Goal: Transaction & Acquisition: Purchase product/service

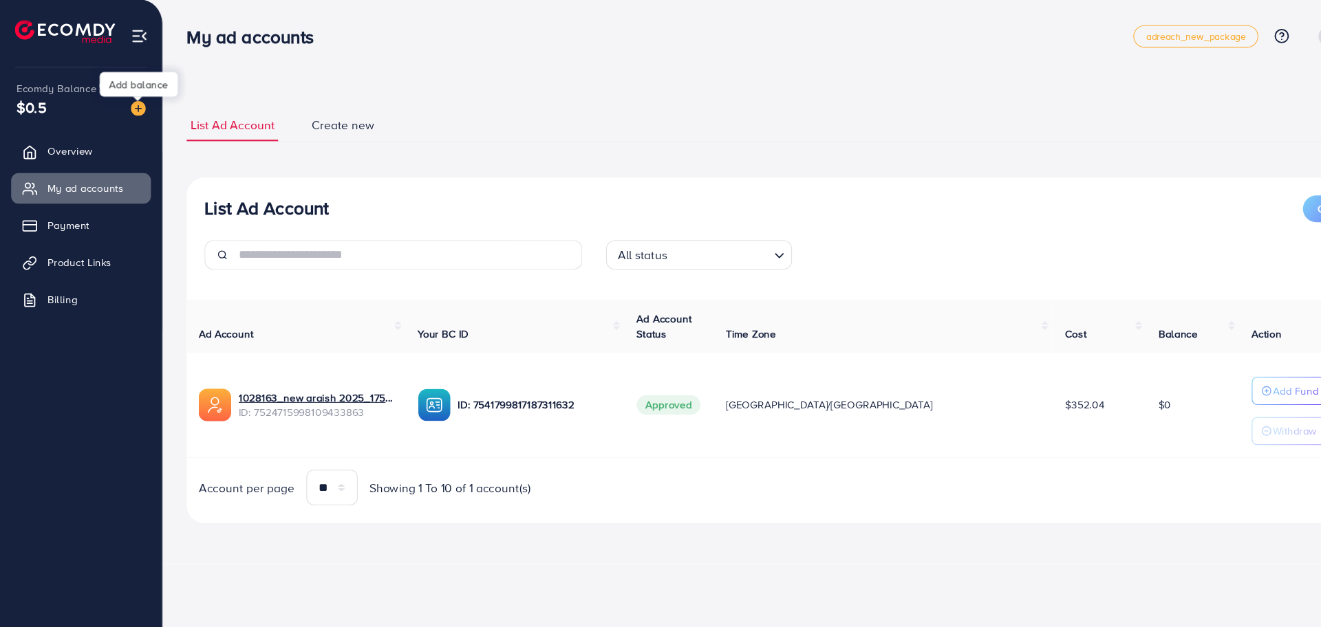
click at [131, 96] on img at bounding box center [128, 101] width 14 height 14
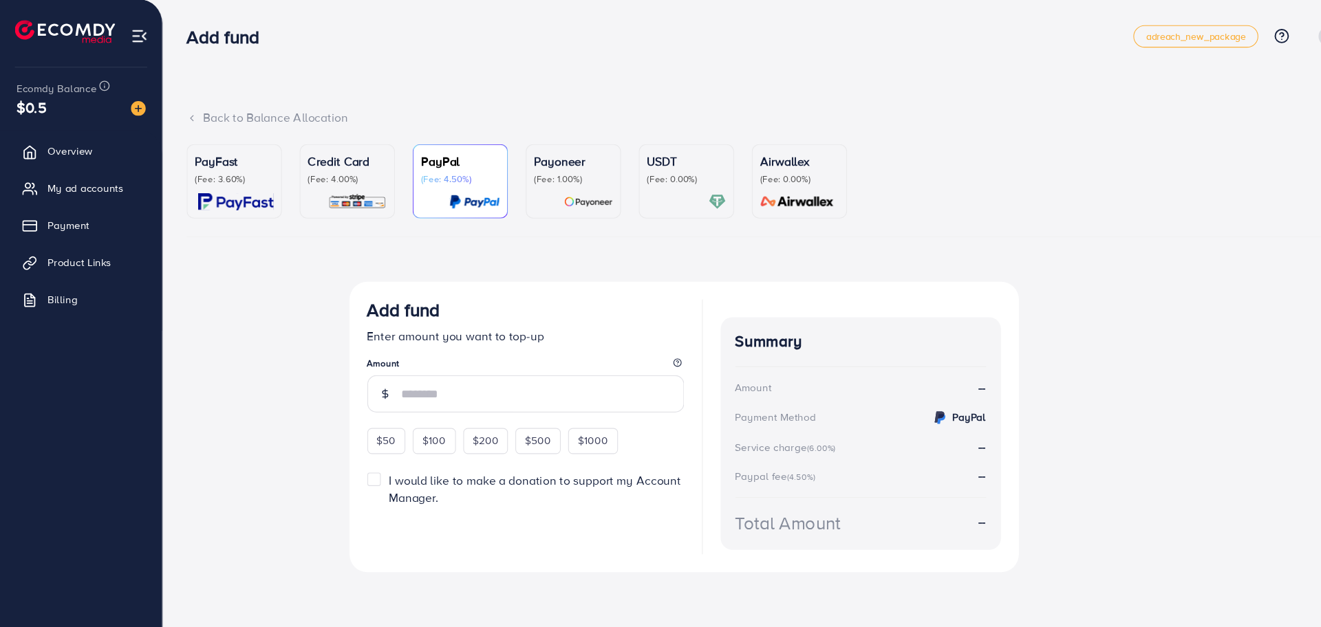
click at [226, 164] on p "(Fee: 3.60%)" at bounding box center [216, 166] width 73 height 11
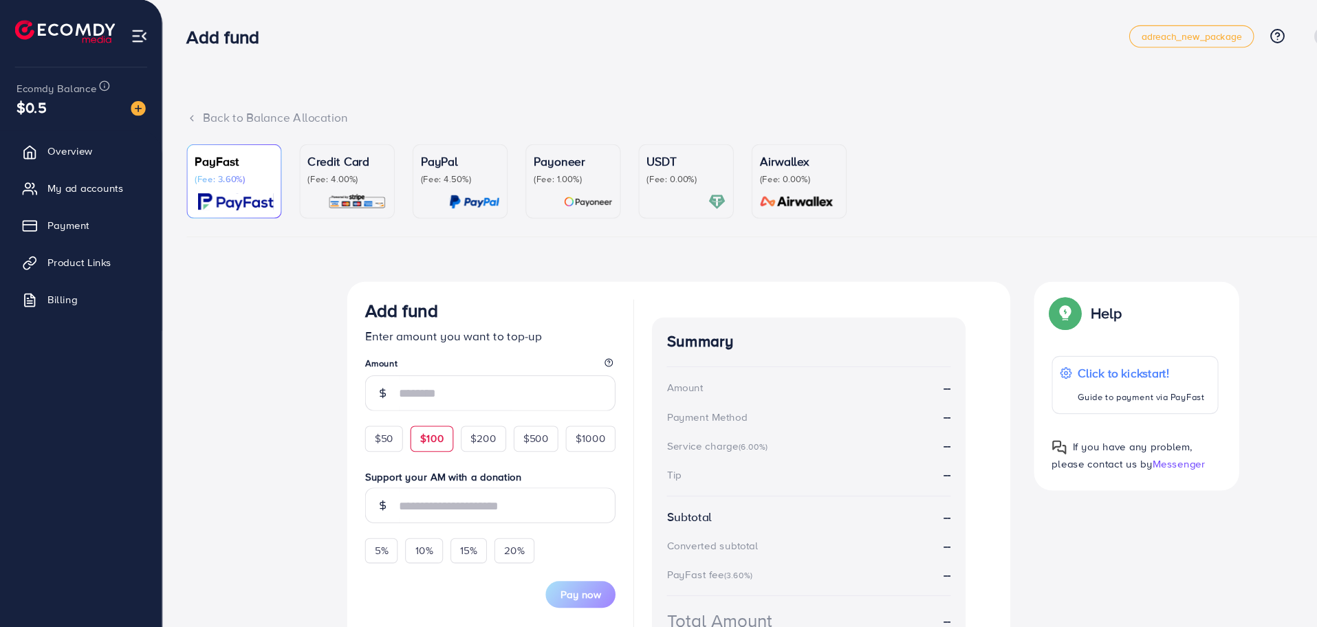
click at [407, 409] on span "$100" at bounding box center [400, 407] width 22 height 14
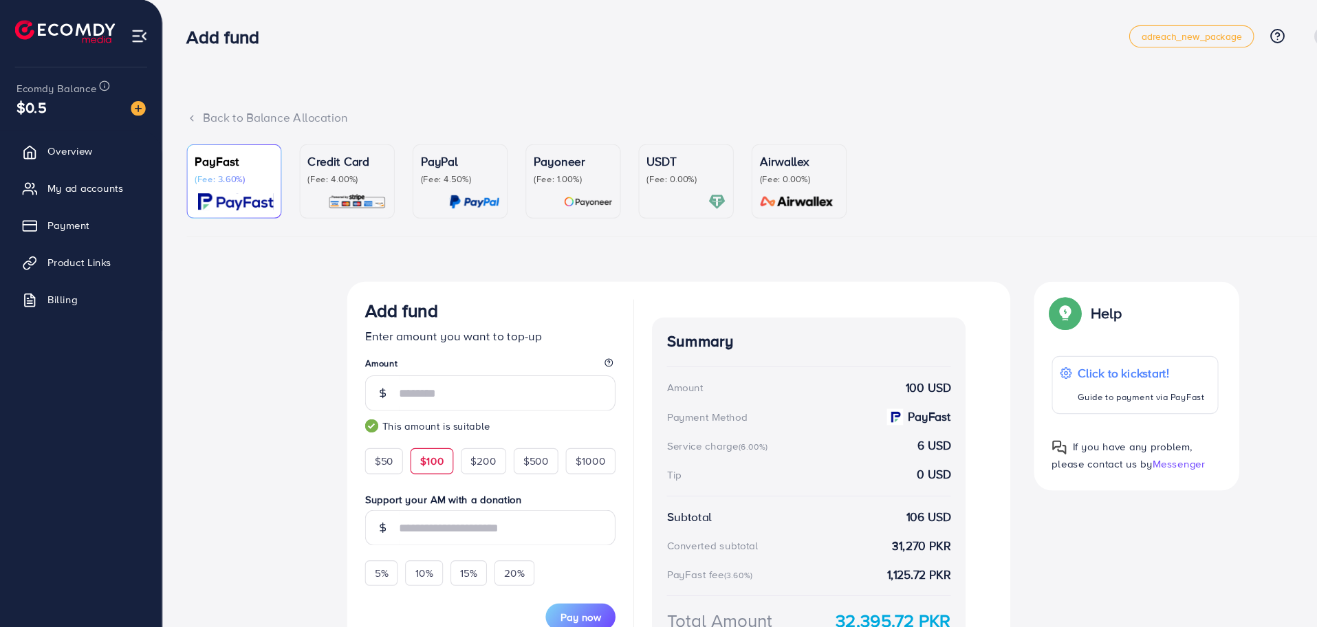
scroll to position [33, 0]
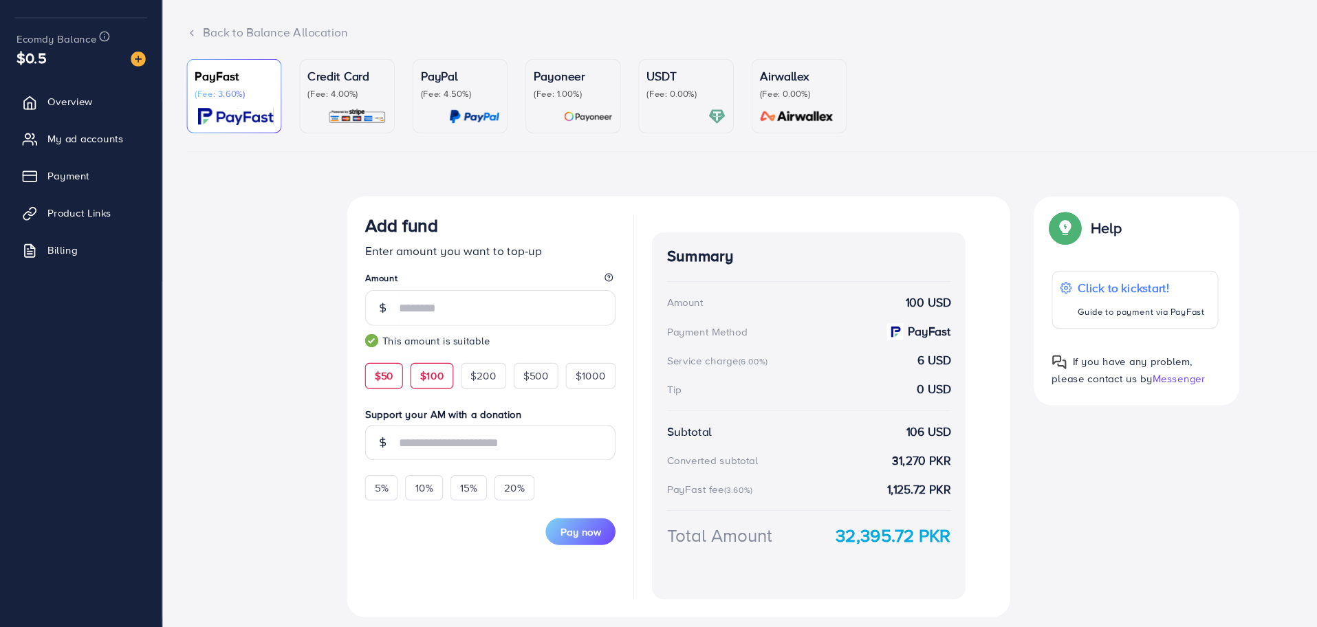
click at [358, 397] on span "$50" at bounding box center [355, 394] width 17 height 14
click at [399, 402] on div "$100" at bounding box center [400, 393] width 40 height 23
click at [356, 397] on span "$50" at bounding box center [355, 394] width 17 height 14
type input "**"
click at [523, 538] on span "Pay now" at bounding box center [537, 539] width 37 height 14
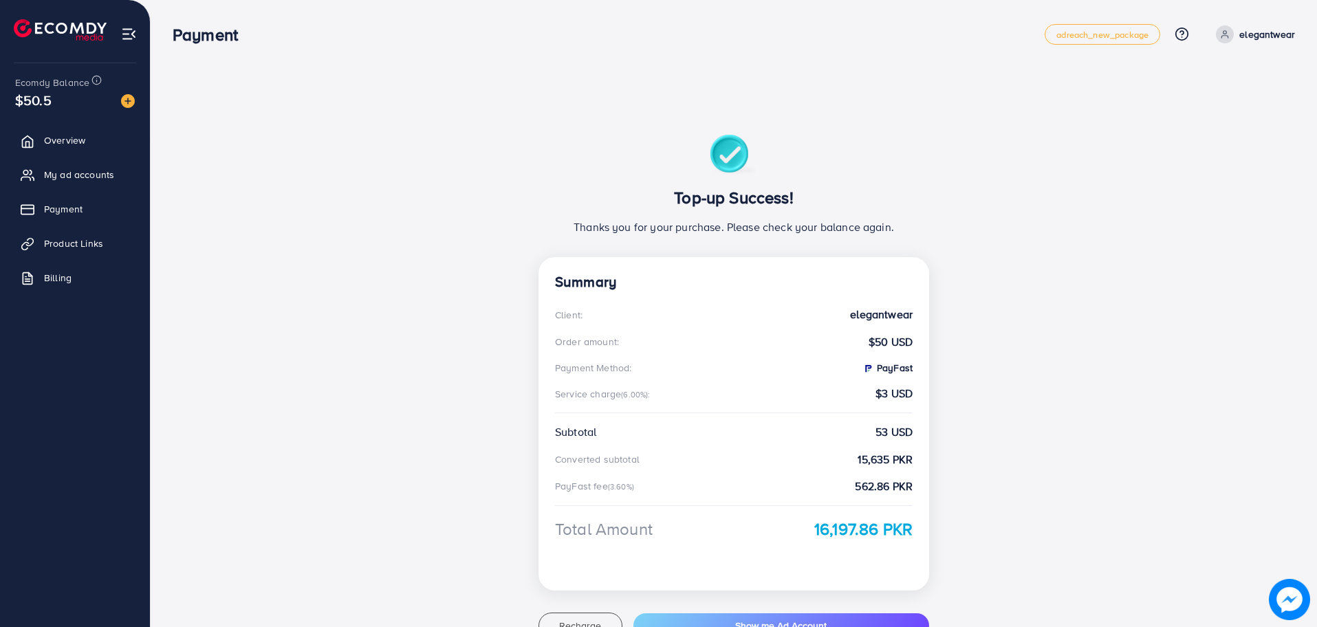
drag, startPoint x: 66, startPoint y: 25, endPoint x: 89, endPoint y: 54, distance: 37.7
click at [66, 25] on img at bounding box center [60, 29] width 93 height 21
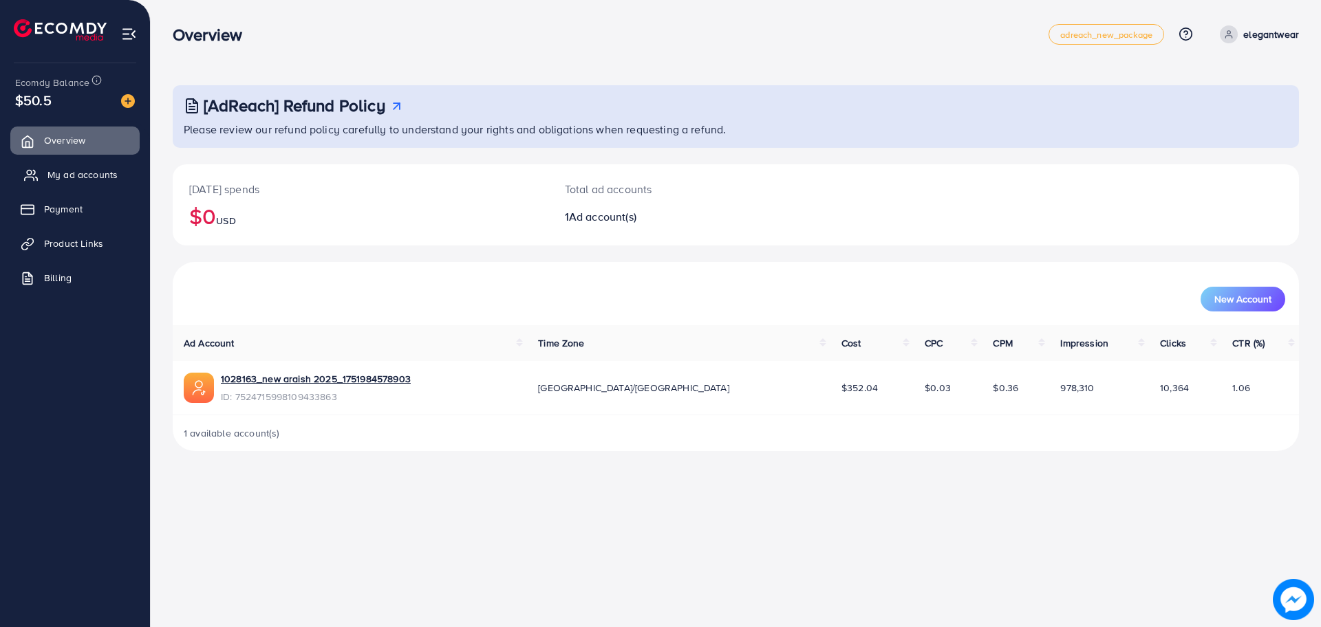
click at [89, 180] on span "My ad accounts" at bounding box center [82, 175] width 70 height 14
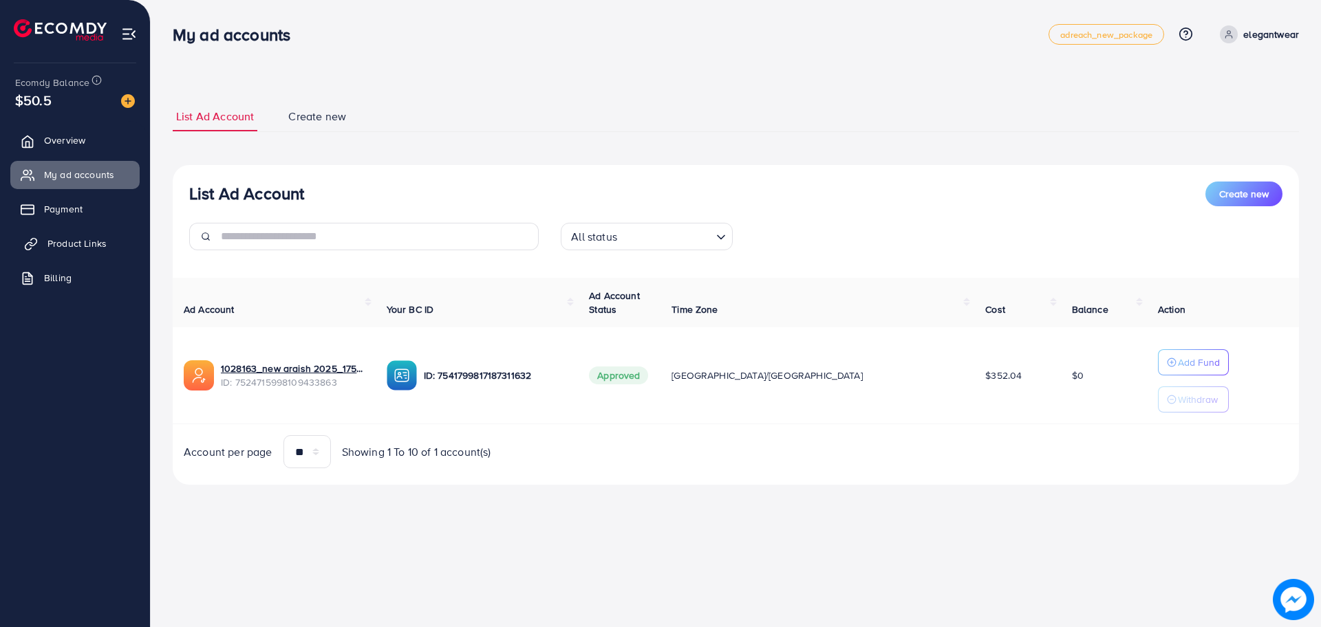
click at [69, 244] on span "Product Links" at bounding box center [76, 244] width 59 height 14
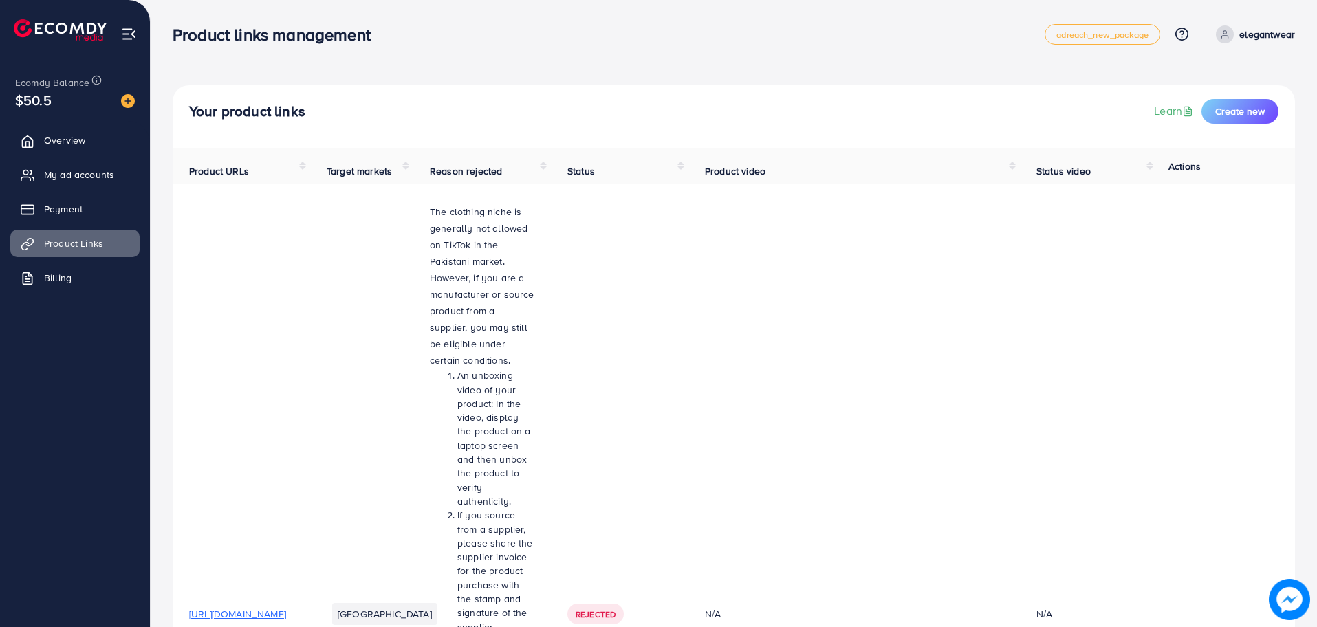
scroll to position [486, 0]
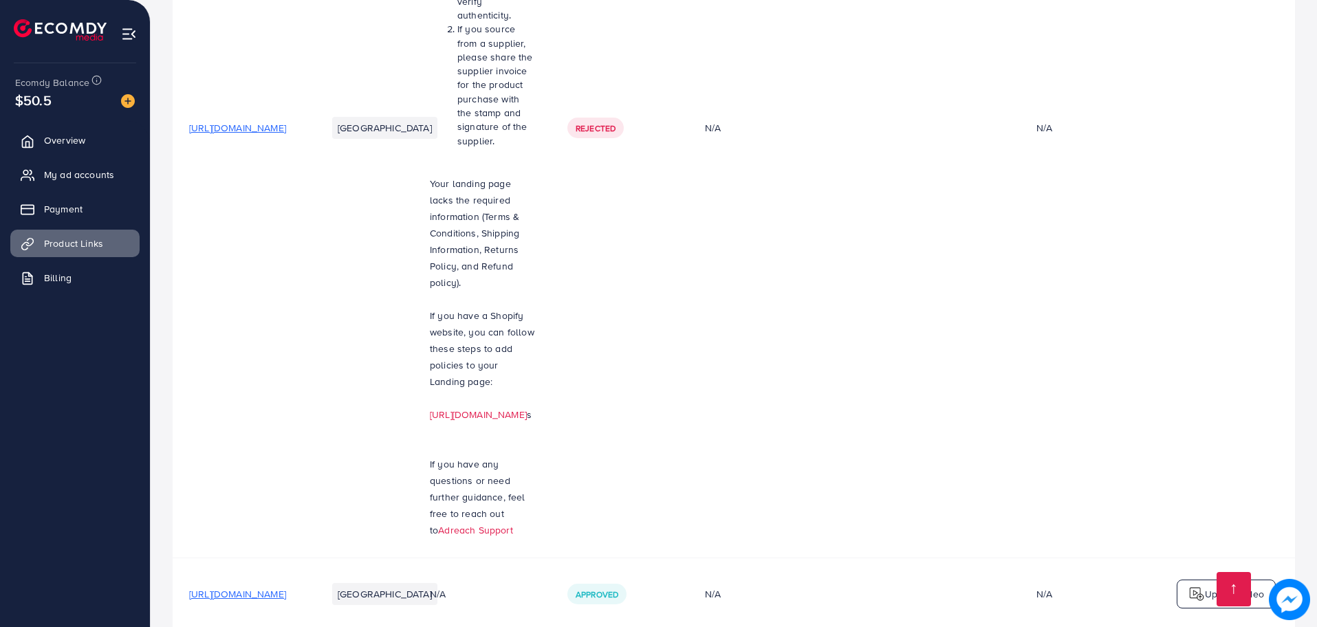
click at [286, 587] on span "https://glamourpret.online/products/turkish-6-piece-satin-nightgown-set-for-wom…" at bounding box center [237, 594] width 97 height 14
click at [85, 169] on span "My ad accounts" at bounding box center [82, 175] width 70 height 14
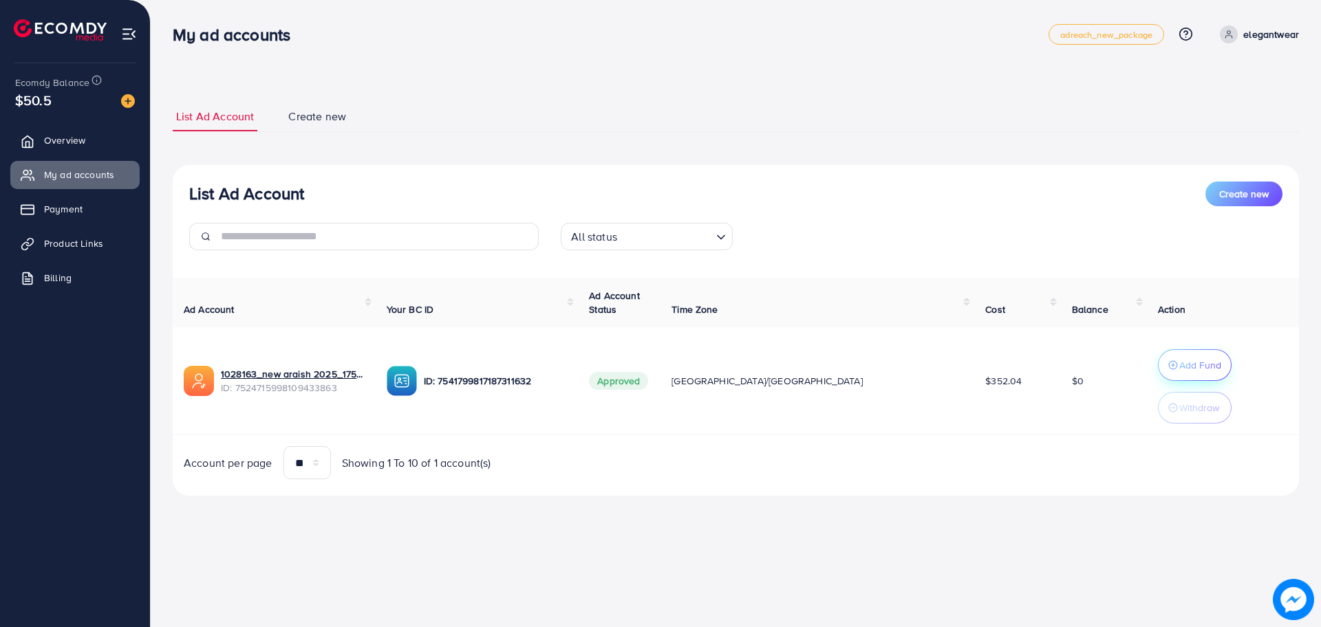
click at [1158, 356] on button "Add Fund" at bounding box center [1195, 365] width 74 height 32
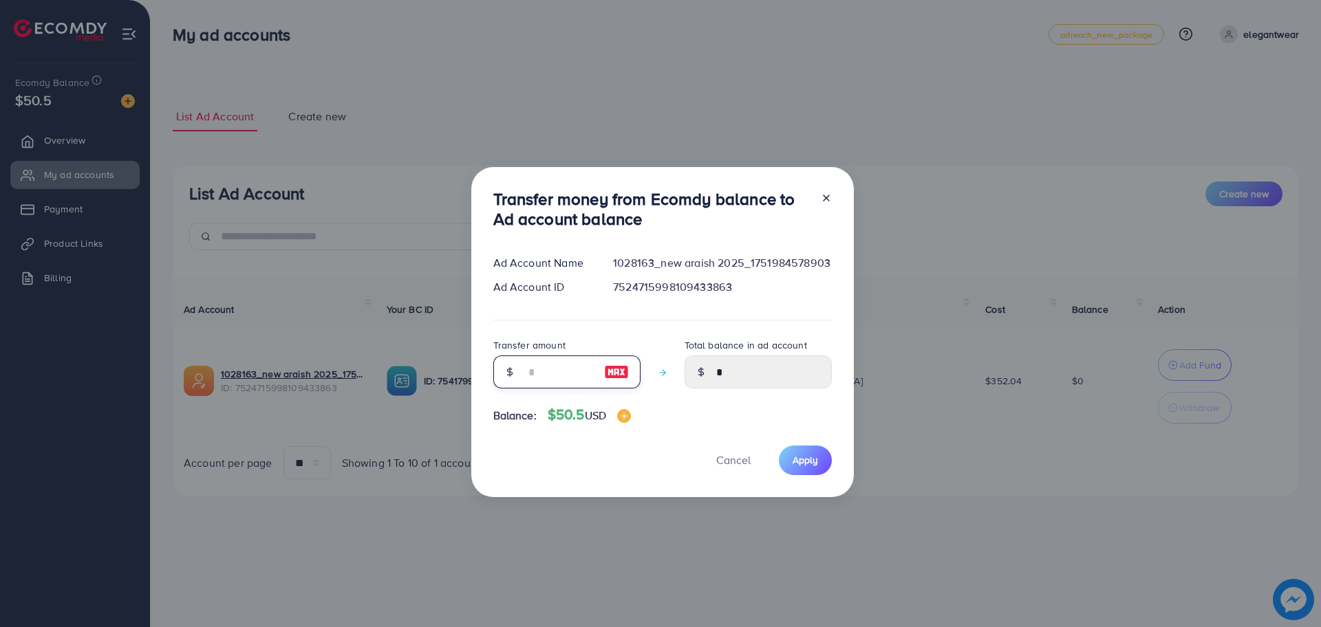
click at [569, 369] on input "number" at bounding box center [559, 372] width 69 height 33
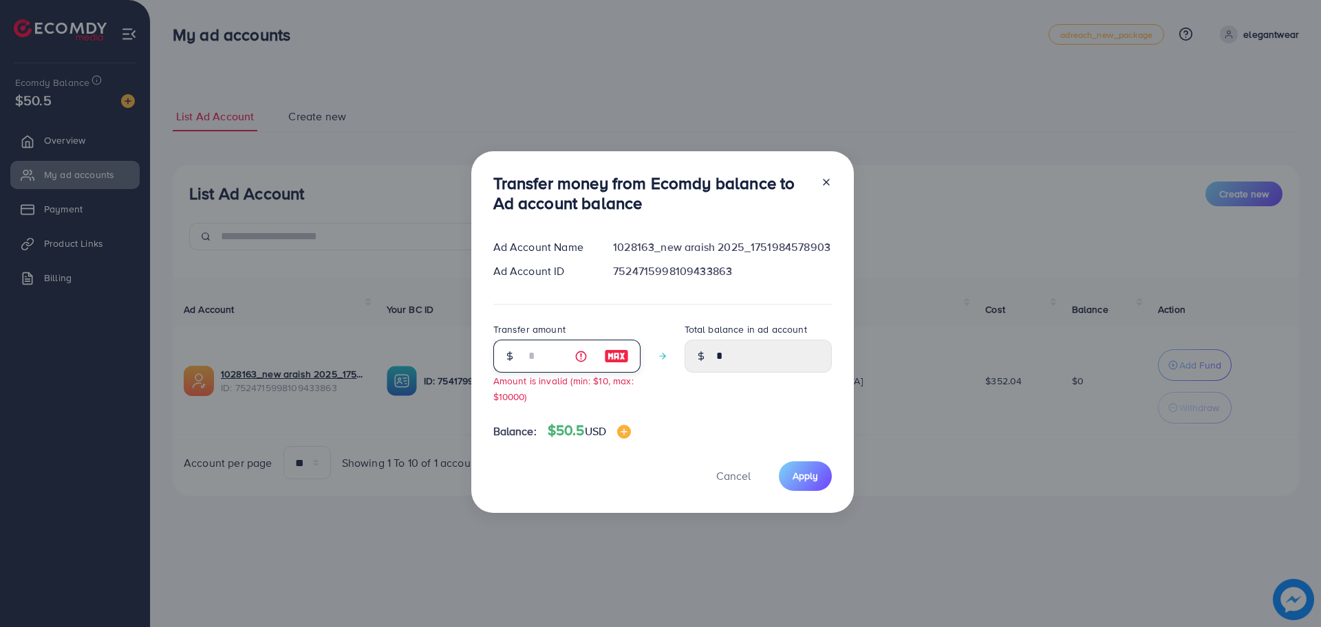
type input "**"
type input "*****"
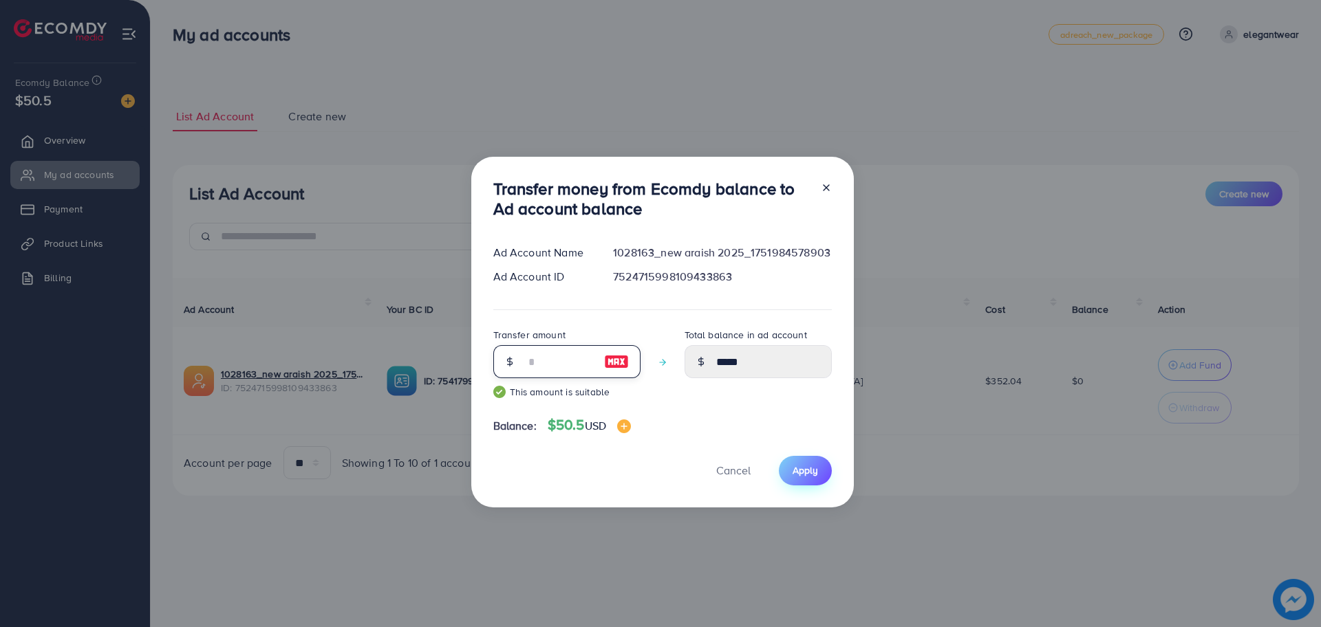
type input "**"
click at [810, 472] on span "Apply" at bounding box center [805, 471] width 25 height 14
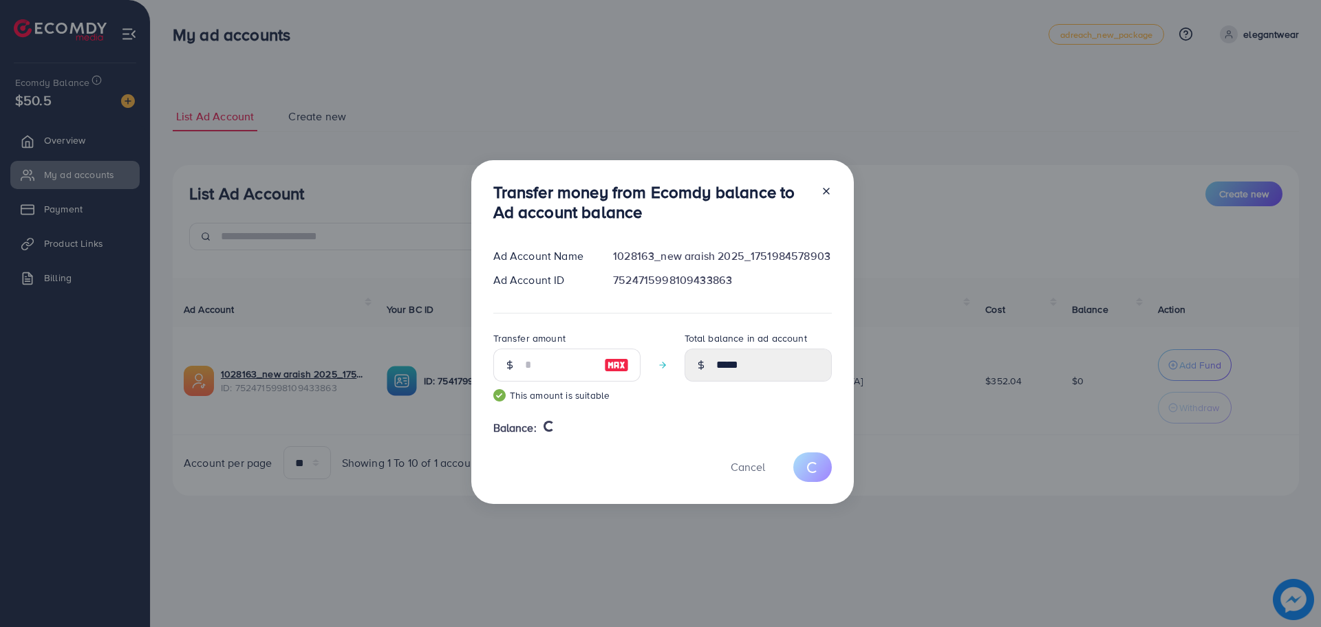
type input "*"
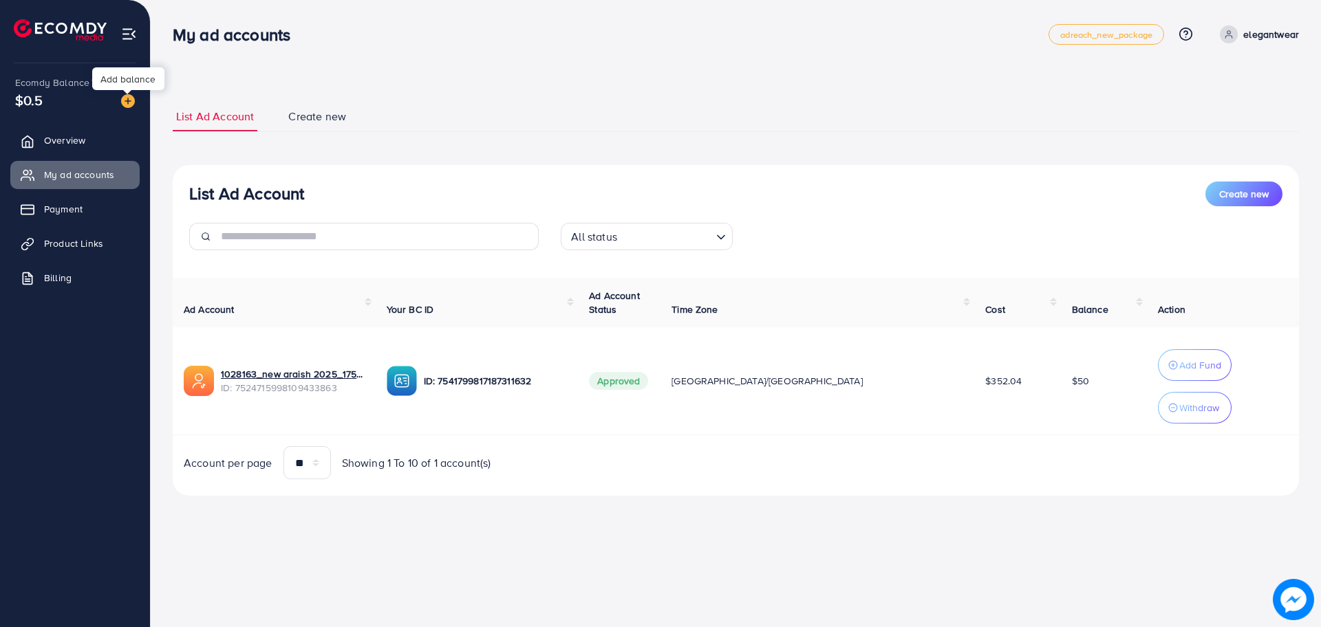
drag, startPoint x: 122, startPoint y: 101, endPoint x: 133, endPoint y: 105, distance: 11.8
click at [122, 100] on img at bounding box center [128, 101] width 14 height 14
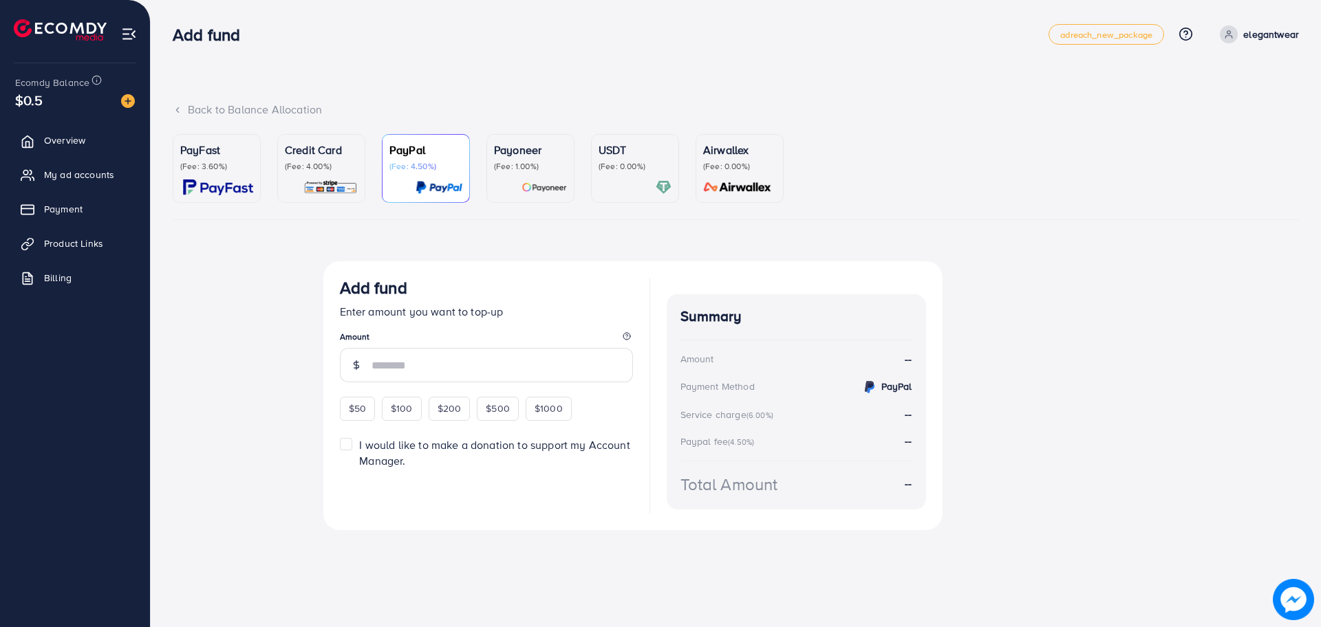
drag, startPoint x: 202, startPoint y: 158, endPoint x: 283, endPoint y: 217, distance: 100.0
click at [203, 158] on div "PayFast (Fee: 3.60%)" at bounding box center [216, 157] width 73 height 30
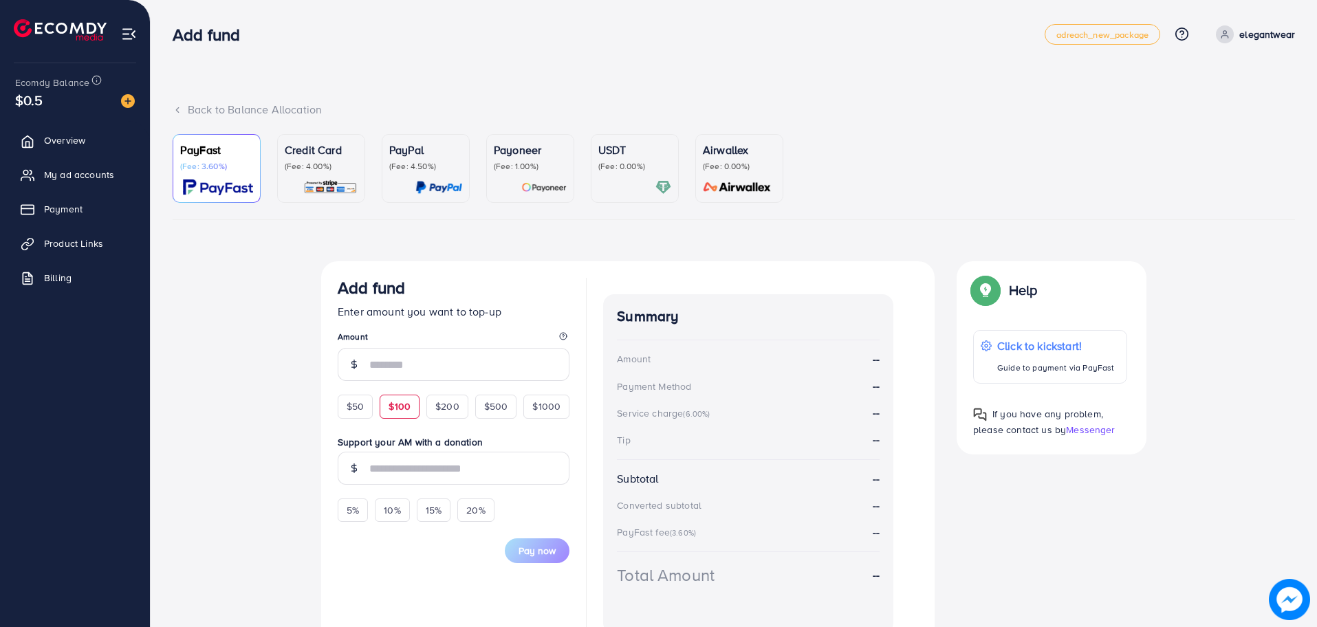
click at [405, 413] on span "$100" at bounding box center [400, 407] width 22 height 14
type input "***"
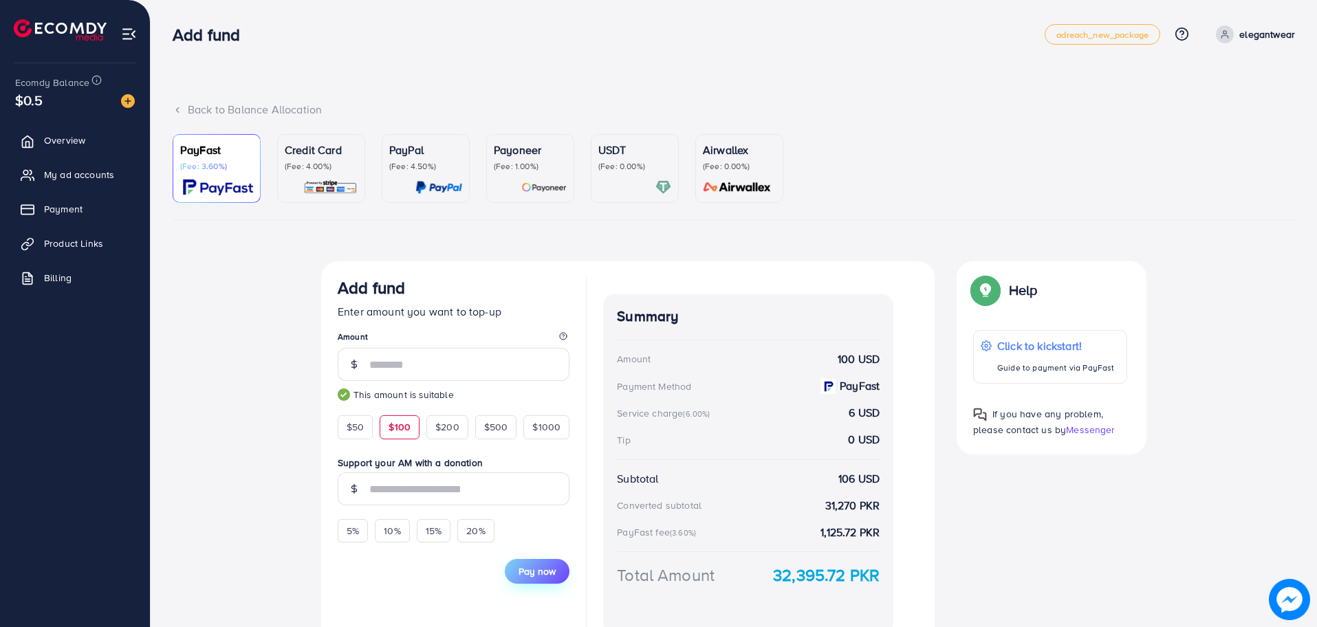
click at [535, 570] on span "Pay now" at bounding box center [537, 572] width 37 height 14
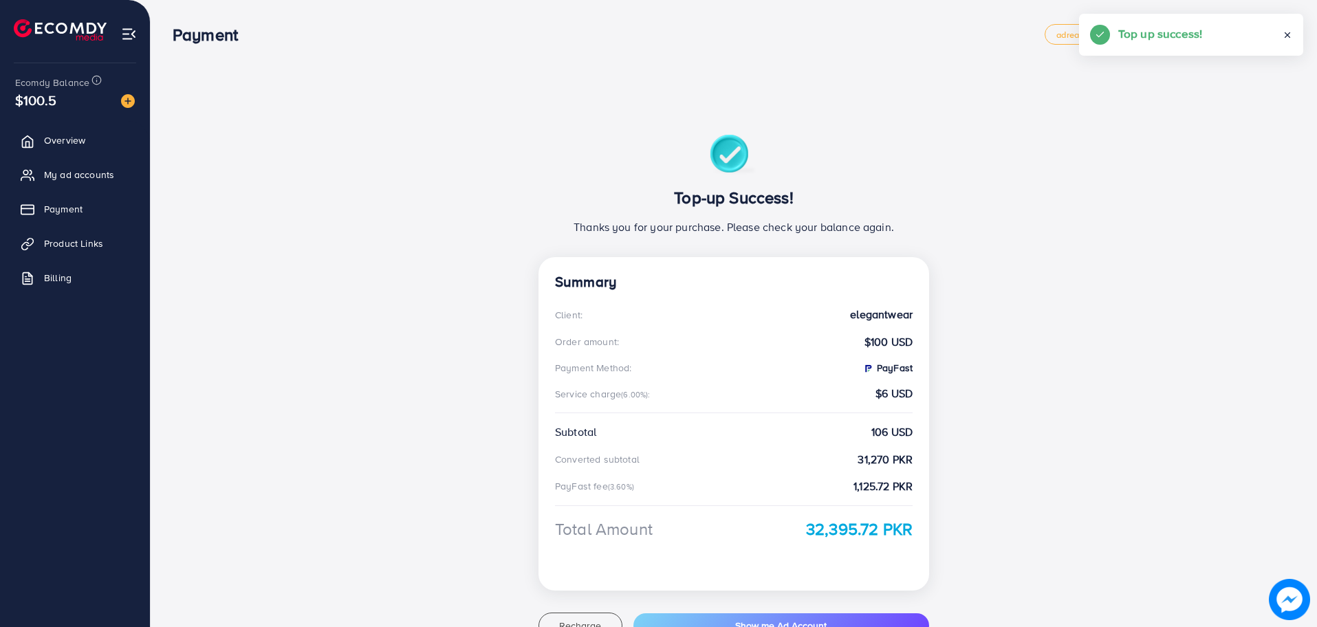
click at [52, 32] on img at bounding box center [60, 29] width 93 height 21
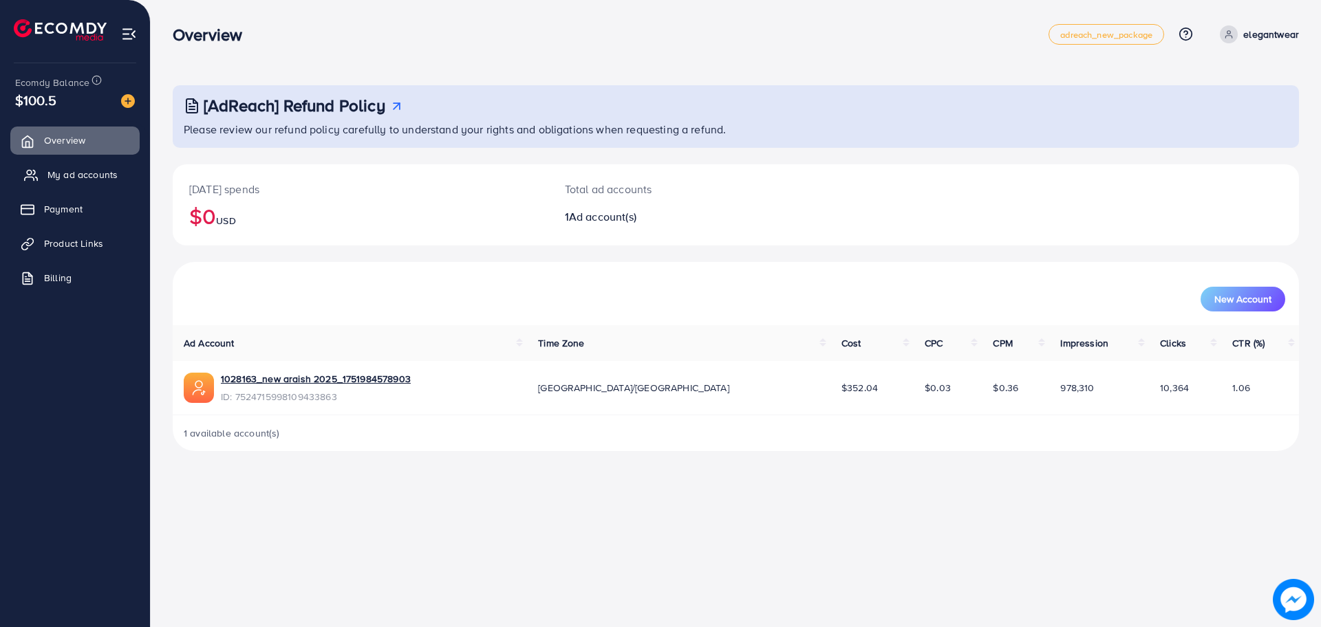
click at [98, 167] on link "My ad accounts" at bounding box center [74, 175] width 129 height 28
